Goal: Task Accomplishment & Management: Use online tool/utility

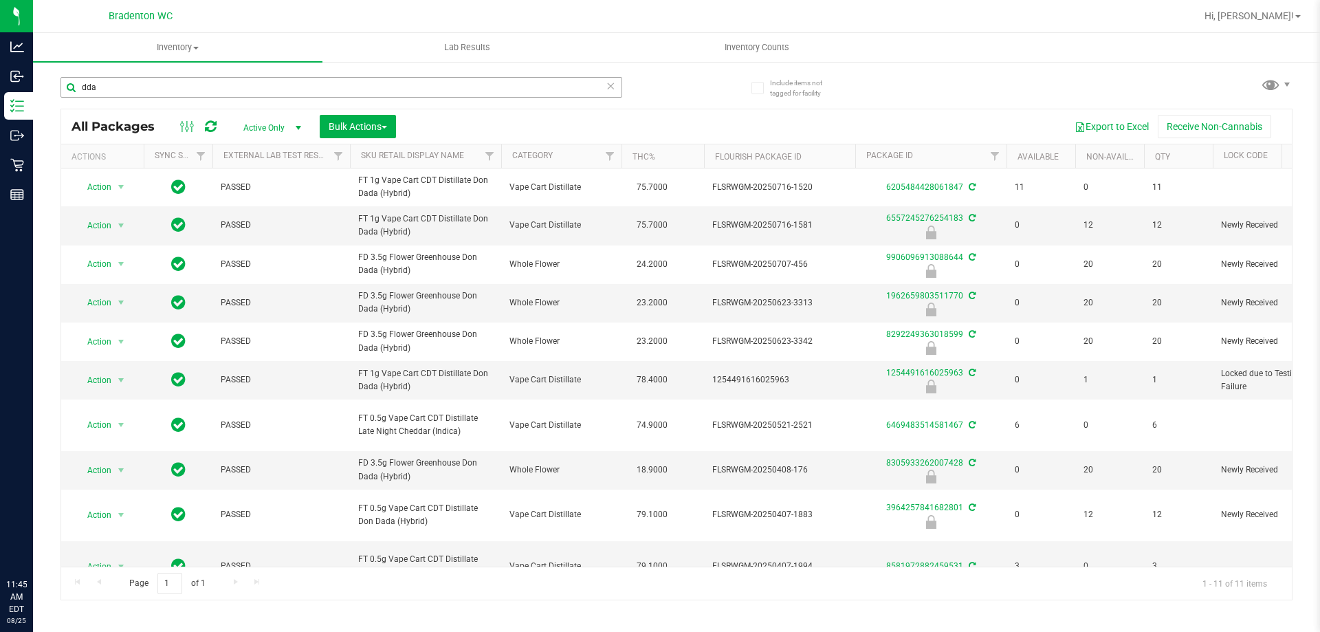
click at [1031, 40] on ul "Inventory All packages All inventory Waste log Create inventory Lab Results Inv…" at bounding box center [693, 48] width 1320 height 30
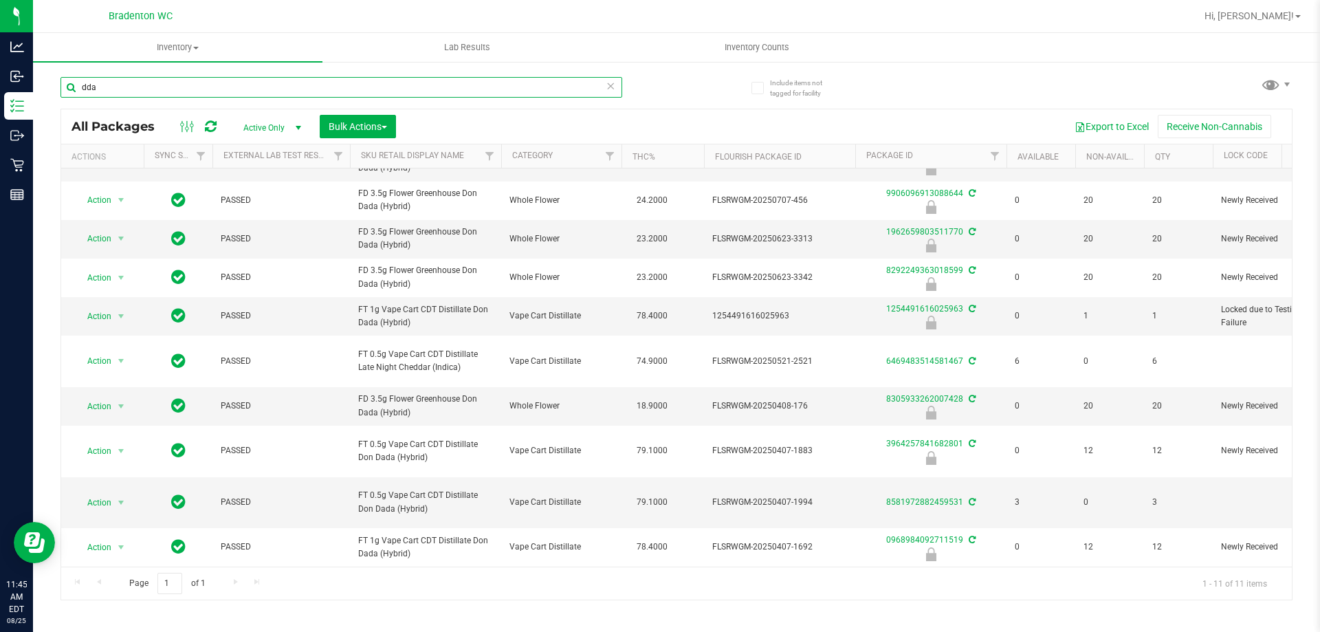
click at [196, 96] on input "dda" at bounding box center [342, 87] width 562 height 21
click at [194, 96] on input "dda" at bounding box center [342, 87] width 562 height 21
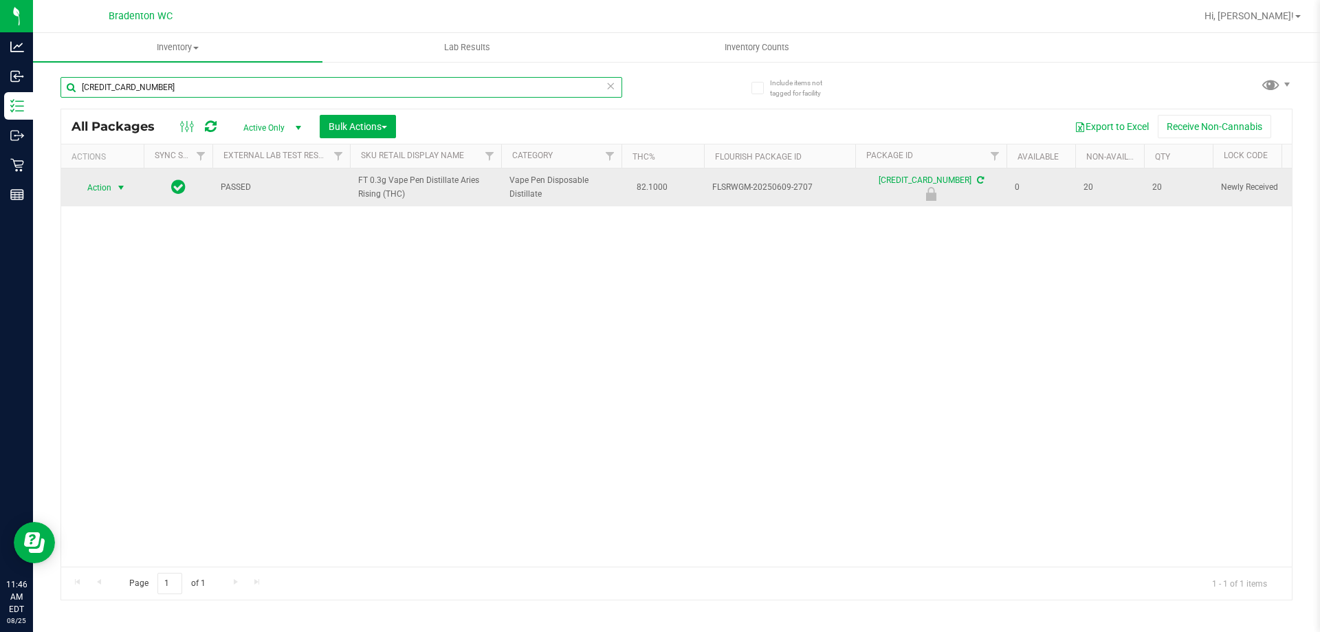
type input "[CREDIT_CARD_NUMBER]"
drag, startPoint x: 116, startPoint y: 184, endPoint x: 131, endPoint y: 196, distance: 18.6
click at [119, 184] on span "select" at bounding box center [121, 187] width 11 height 11
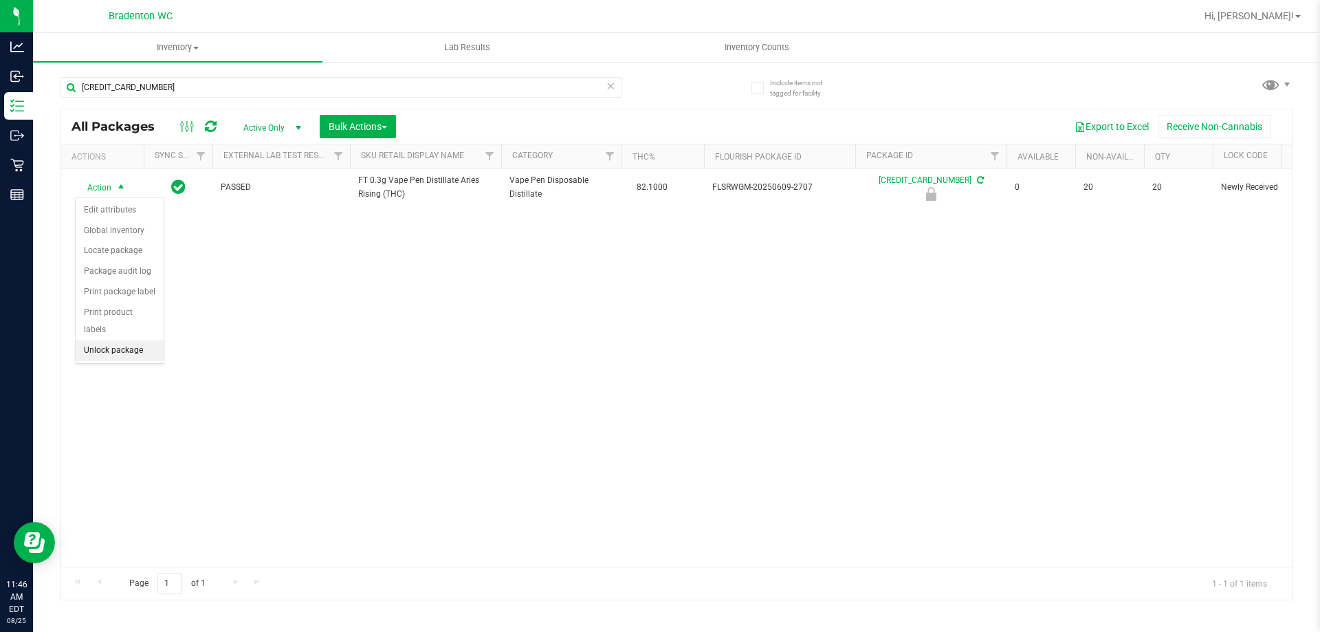
click at [145, 340] on li "Unlock package" at bounding box center [120, 350] width 88 height 21
